Goal: Information Seeking & Learning: Learn about a topic

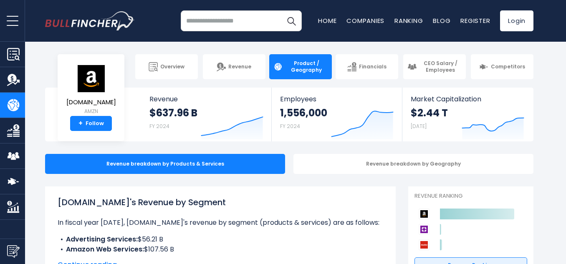
click at [15, 80] on img "Company Revenue" at bounding box center [13, 80] width 13 height 13
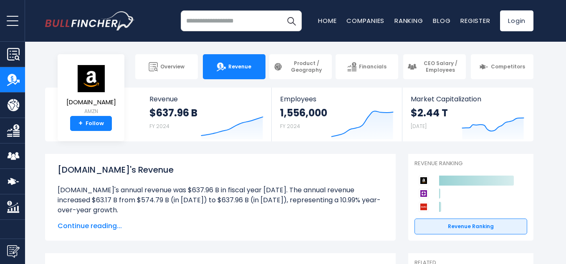
click at [16, 156] on img "Company Employees" at bounding box center [13, 156] width 13 height 13
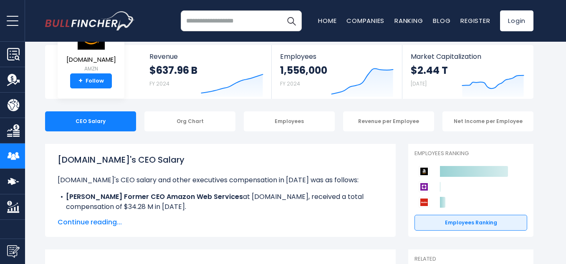
scroll to position [42, 0]
